Goal: Navigation & Orientation: Go to known website

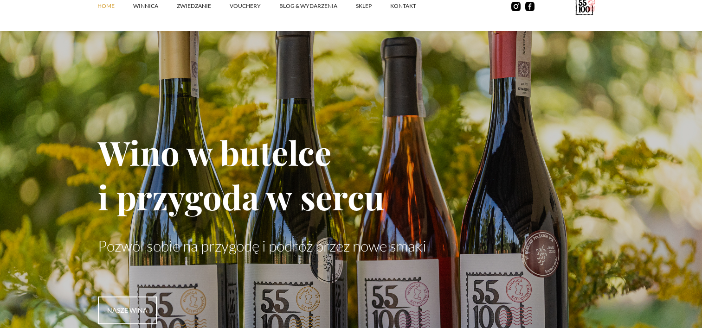
scroll to position [2041, 0]
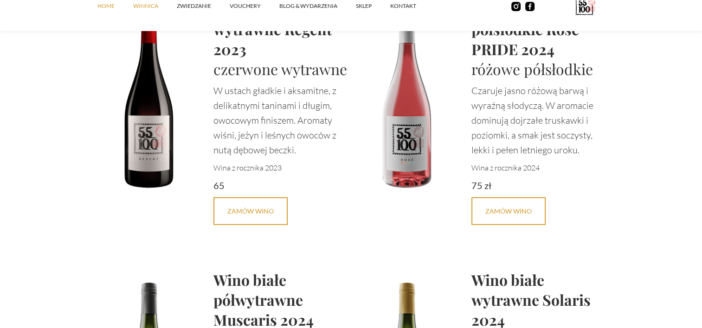
click at [141, 8] on link "winnica" at bounding box center [155, 6] width 44 height 28
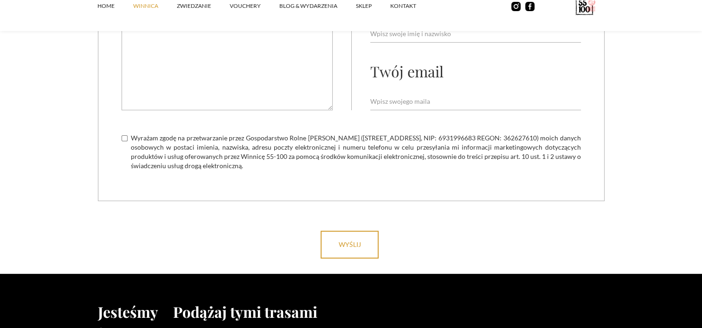
scroll to position [3896, 0]
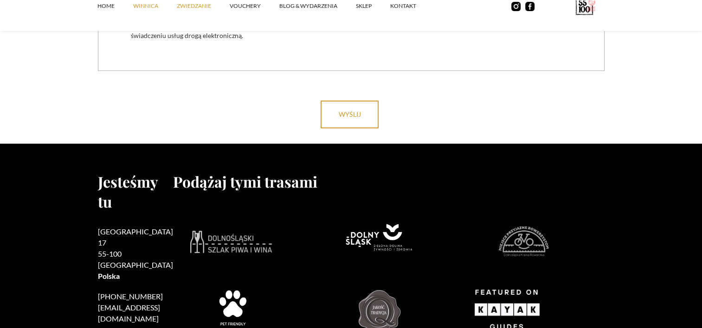
click at [199, 5] on link "ZWIEDZANIE" at bounding box center [203, 6] width 53 height 28
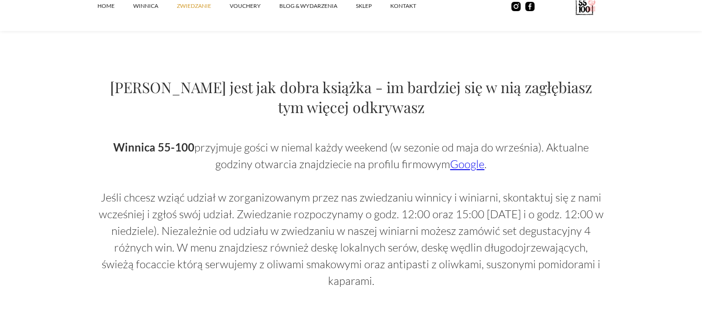
scroll to position [557, 0]
click at [467, 168] on link "Google" at bounding box center [467, 164] width 34 height 14
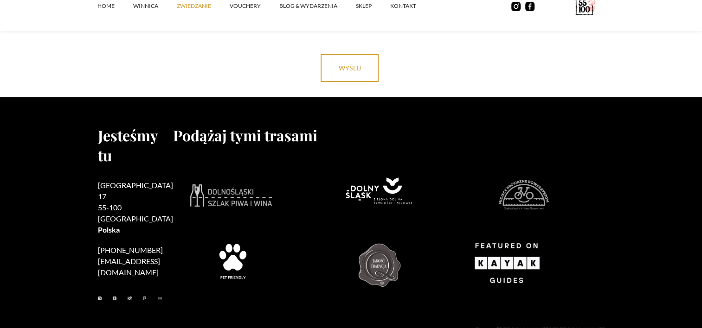
scroll to position [2999, 0]
